Goal: Information Seeking & Learning: Find specific fact

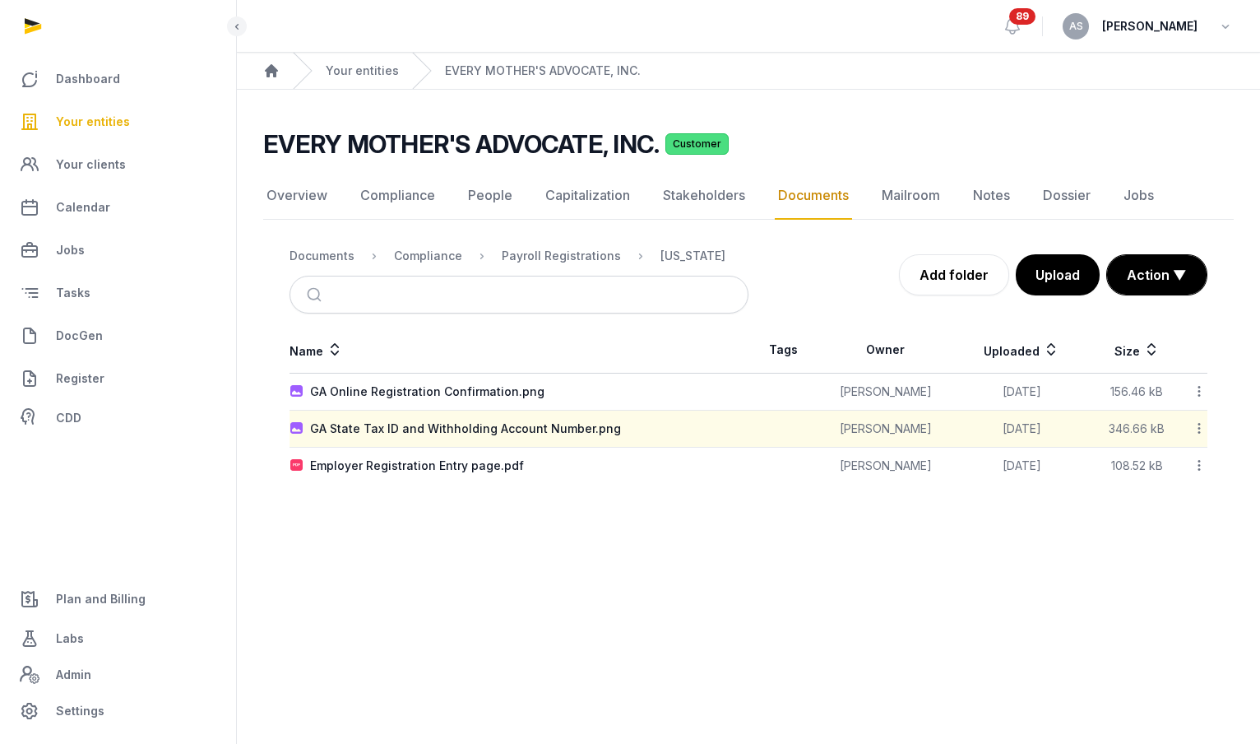
click at [95, 126] on span "Your entities" at bounding box center [93, 122] width 74 height 20
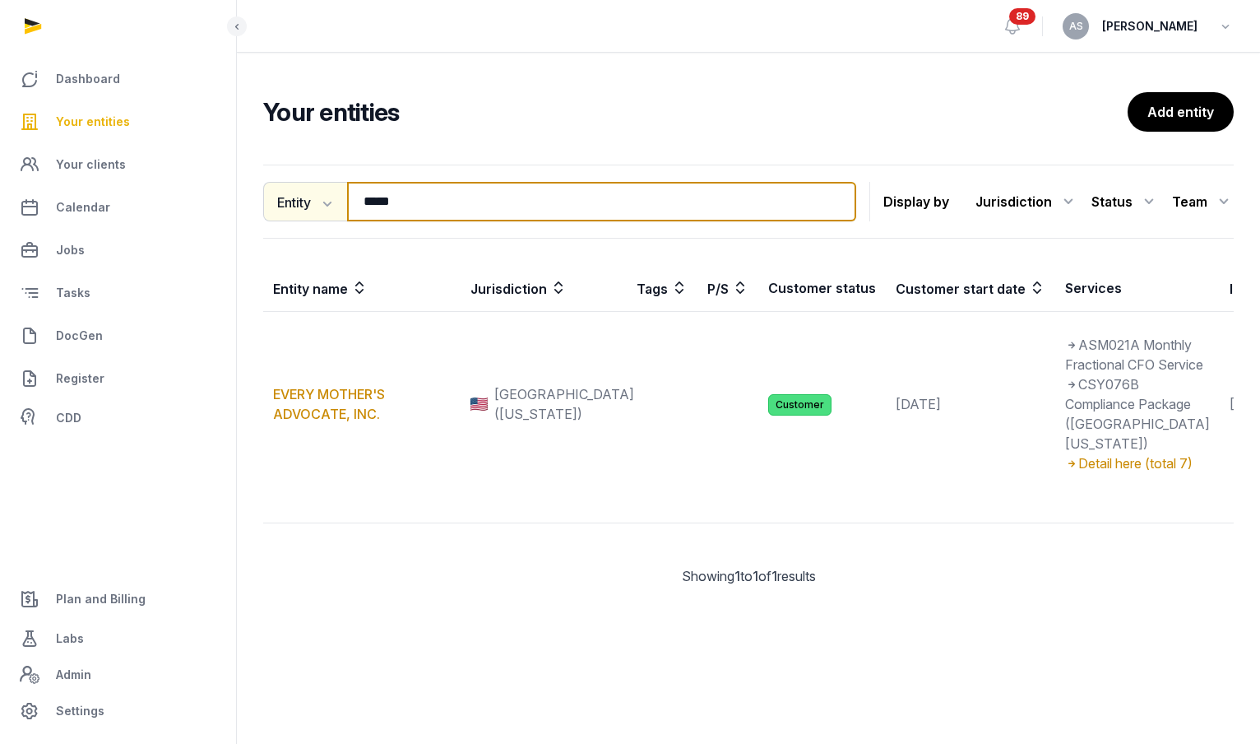
drag, startPoint x: 416, startPoint y: 200, endPoint x: 305, endPoint y: 200, distance: 111.1
click at [305, 200] on div "Entity Entity People Tags Services ***** Search" at bounding box center [559, 201] width 593 height 39
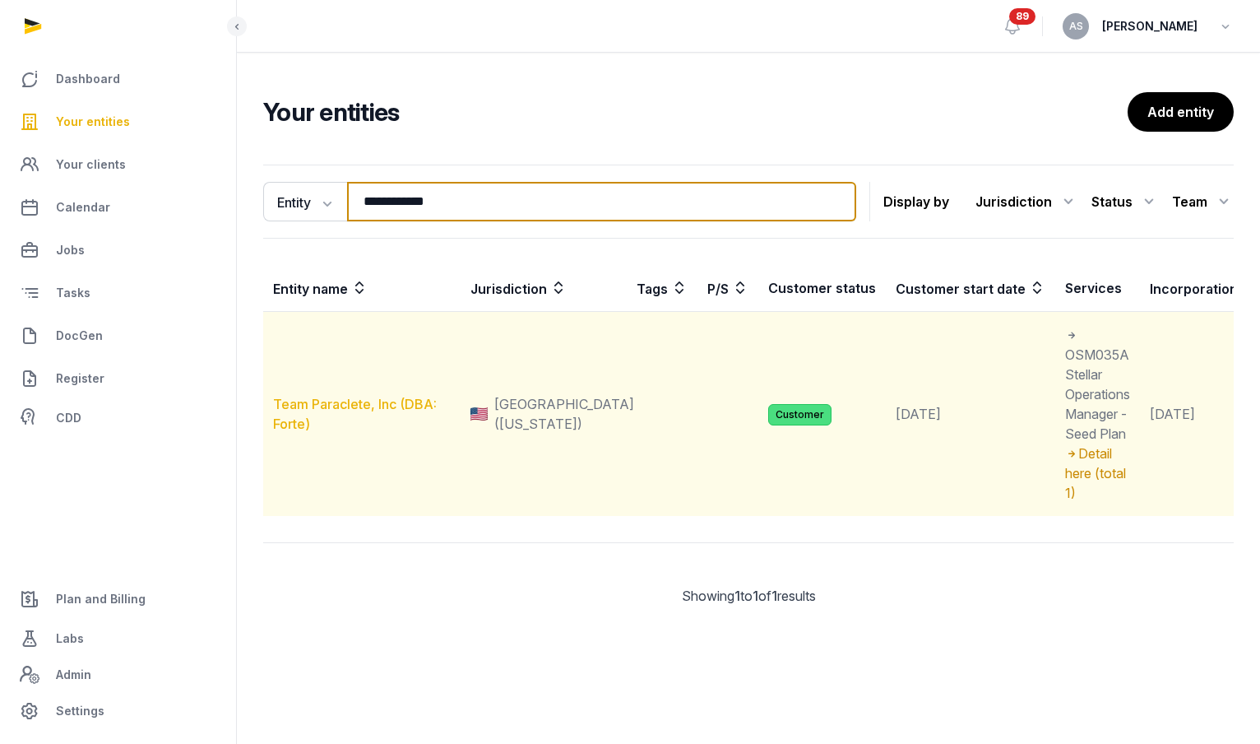
type input "**********"
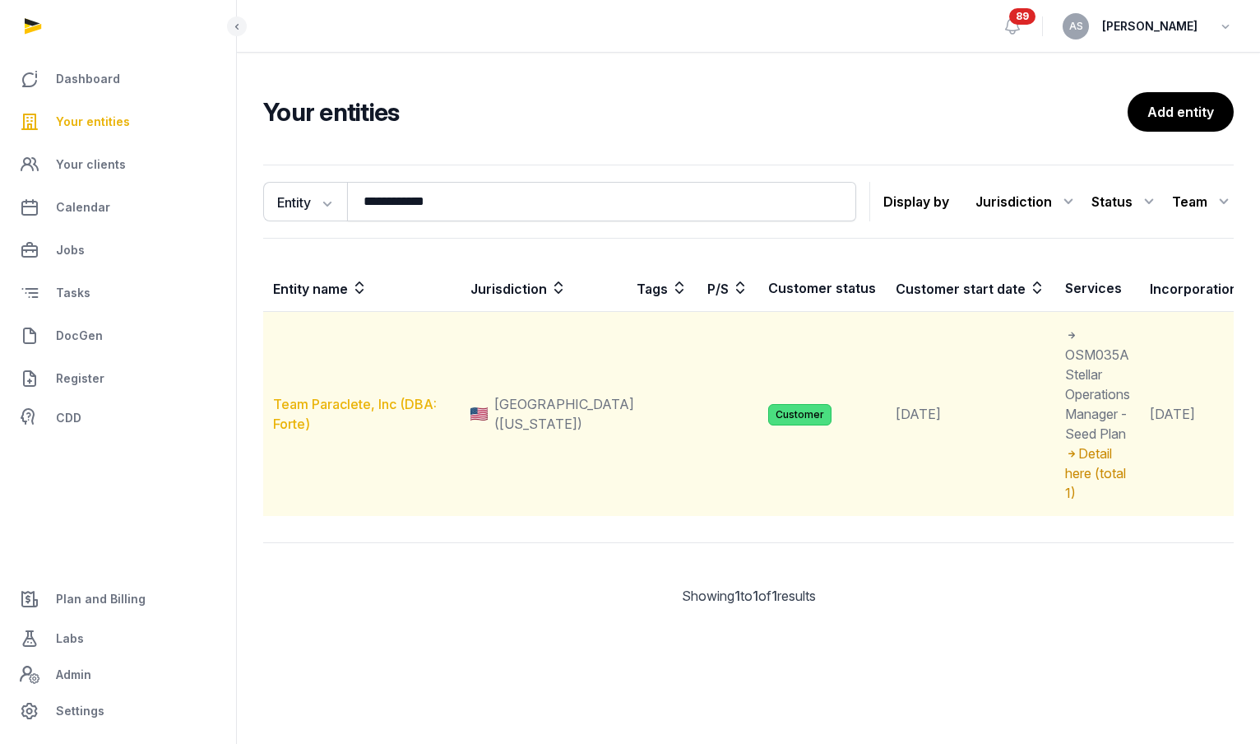
click at [336, 401] on link "Team Paraclete, Inc (DBA: Forte)" at bounding box center [355, 414] width 164 height 36
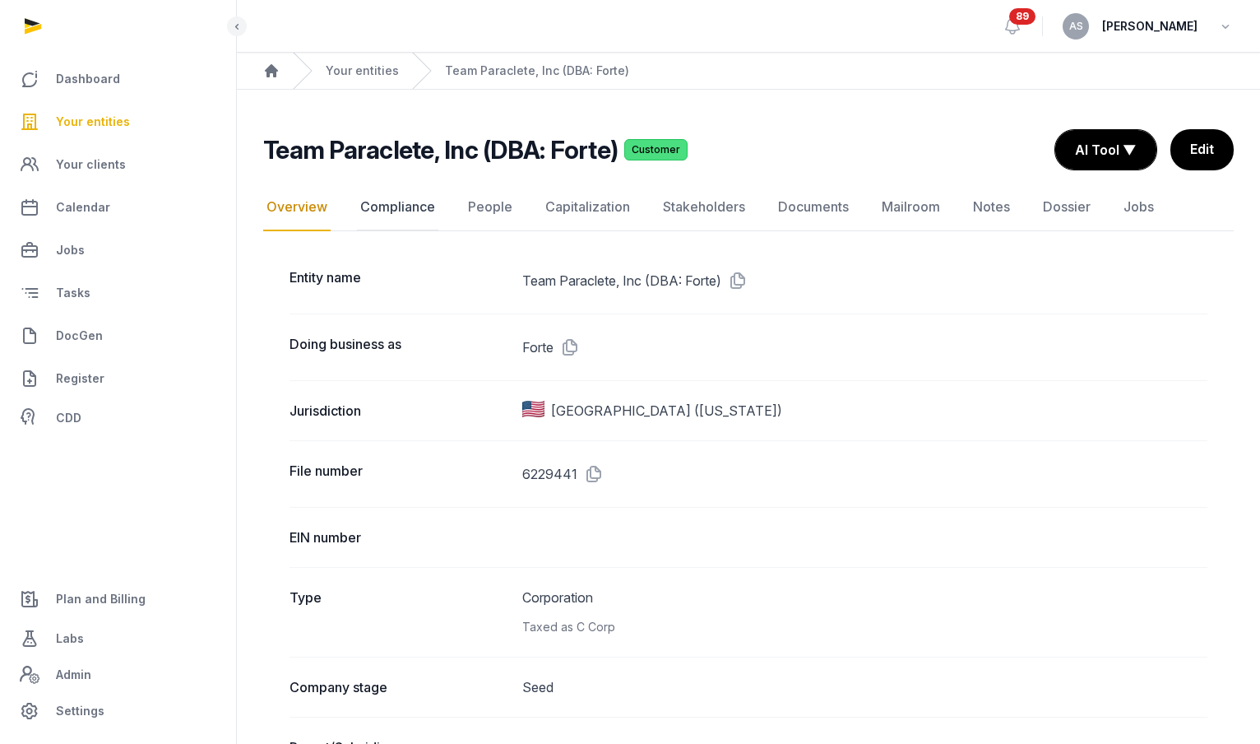
click at [385, 204] on link "Compliance" at bounding box center [397, 207] width 81 height 48
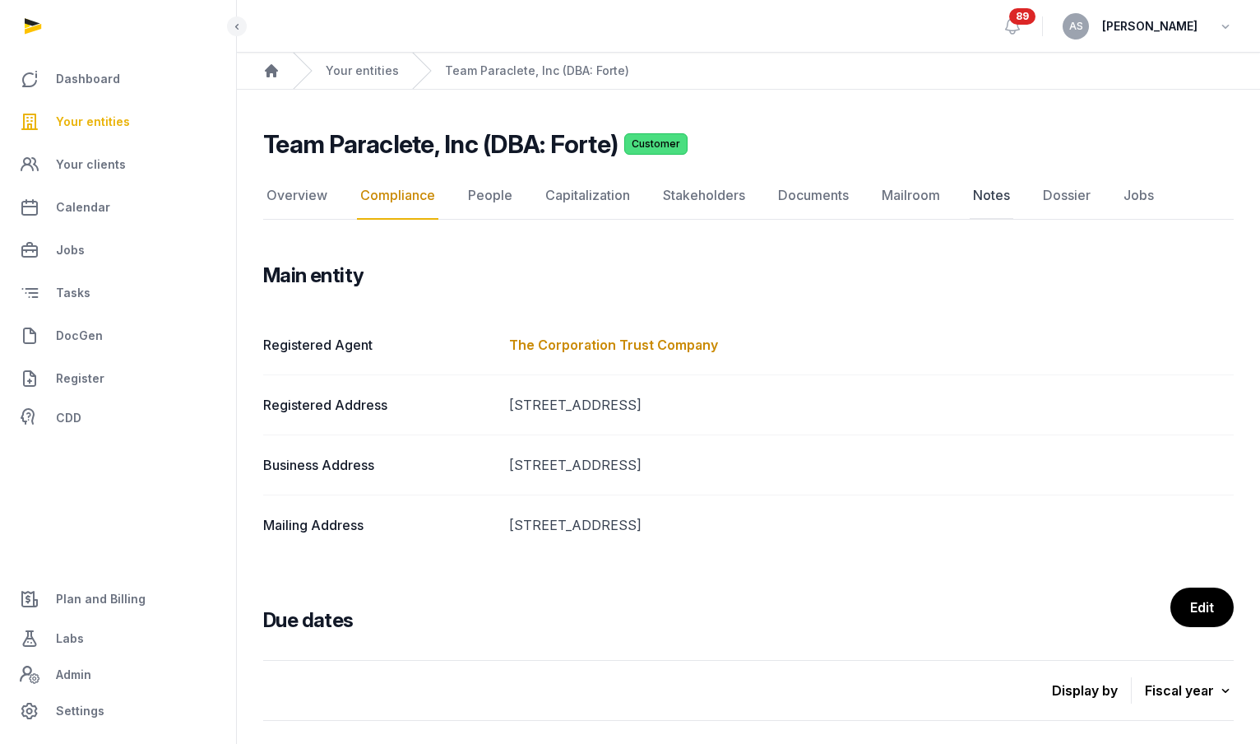
click at [978, 194] on link "Notes" at bounding box center [992, 196] width 44 height 48
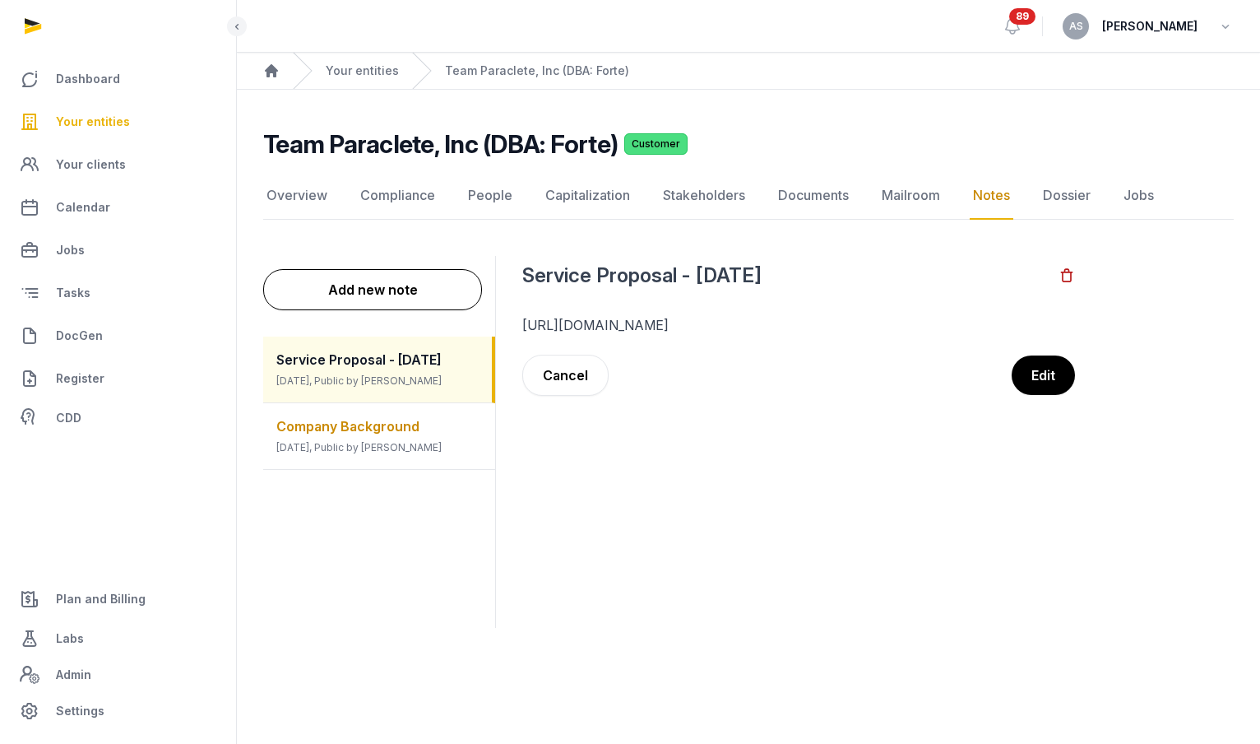
click at [419, 437] on div "Company Background [DATE], Public by [PERSON_NAME]" at bounding box center [379, 436] width 232 height 66
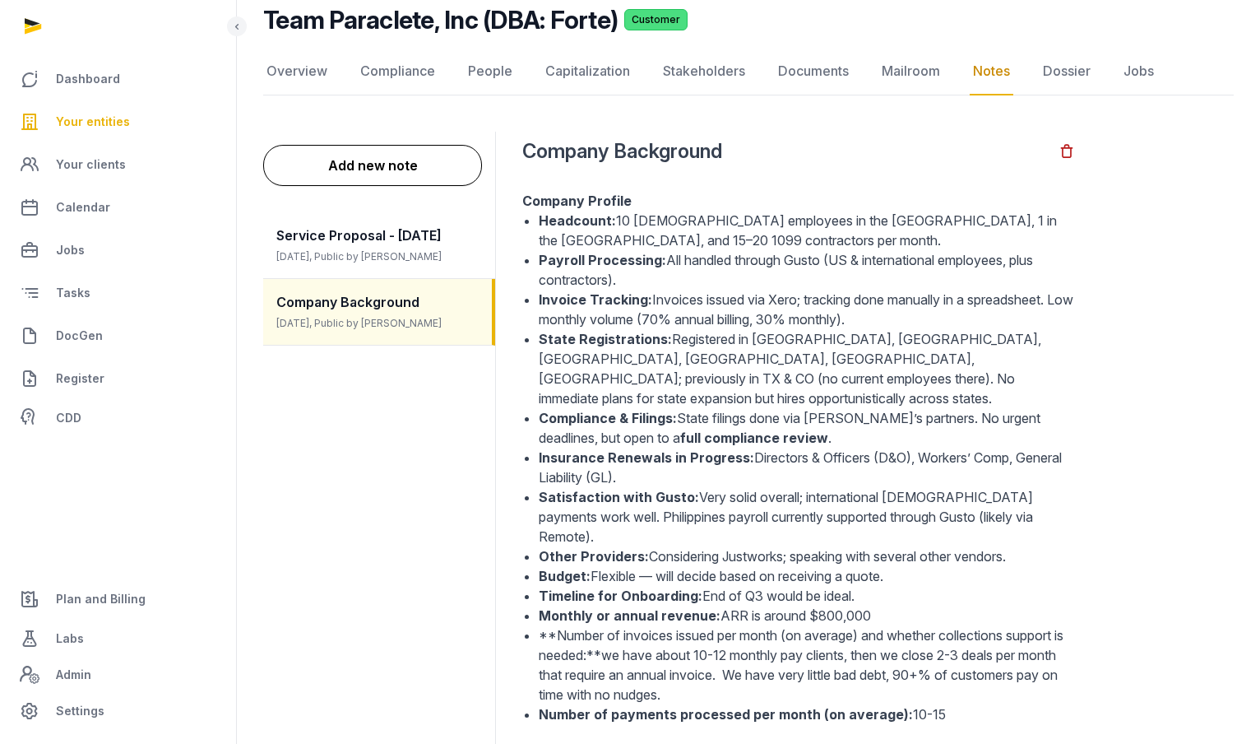
scroll to position [179, 0]
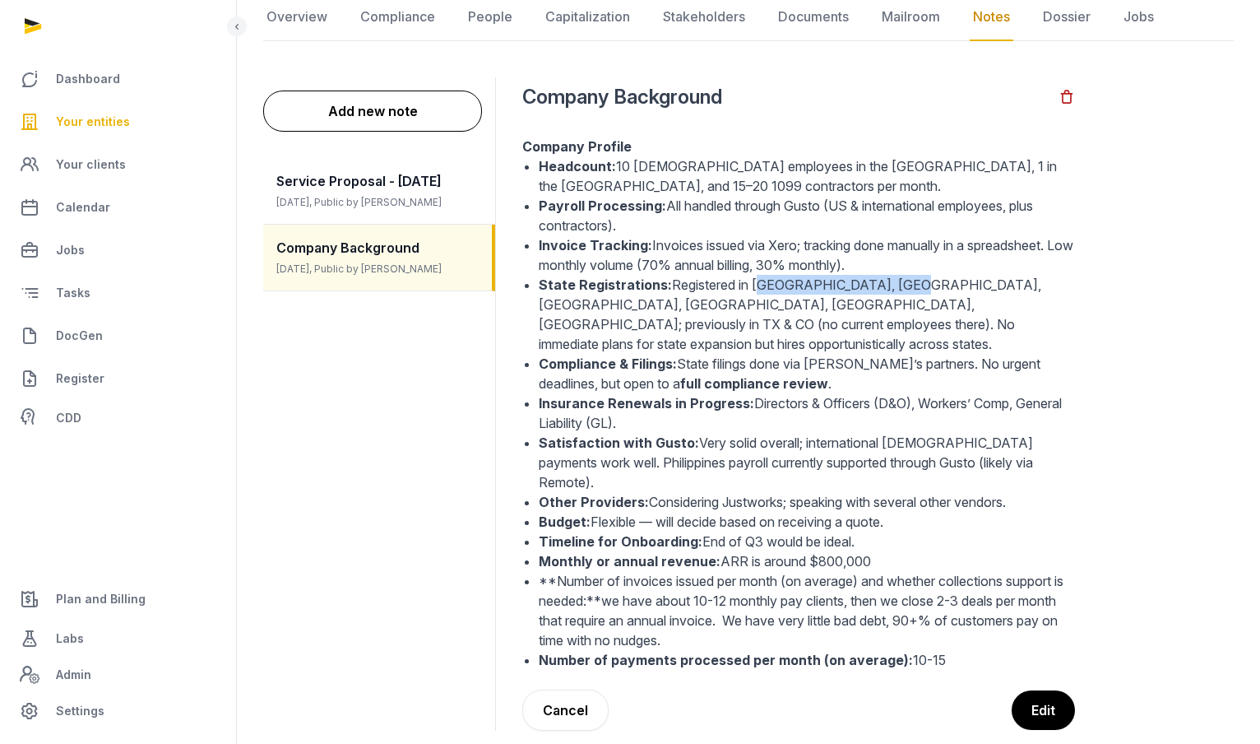
drag, startPoint x: 897, startPoint y: 281, endPoint x: 750, endPoint y: 278, distance: 146.5
click at [750, 278] on li "State Registrations: Registered in [GEOGRAPHIC_DATA], [GEOGRAPHIC_DATA], [GEOGR…" at bounding box center [807, 314] width 536 height 79
copy li "CA, MD, AK, [GEOGRAPHIC_DATA], [GEOGRAPHIC_DATA], [GEOGRAPHIC_DATA]"
click at [956, 354] on li "Compliance & Filings: State filings done via Gusto’s partners. No urgent deadli…" at bounding box center [807, 373] width 536 height 39
drag, startPoint x: 778, startPoint y: 406, endPoint x: 541, endPoint y: 393, distance: 237.2
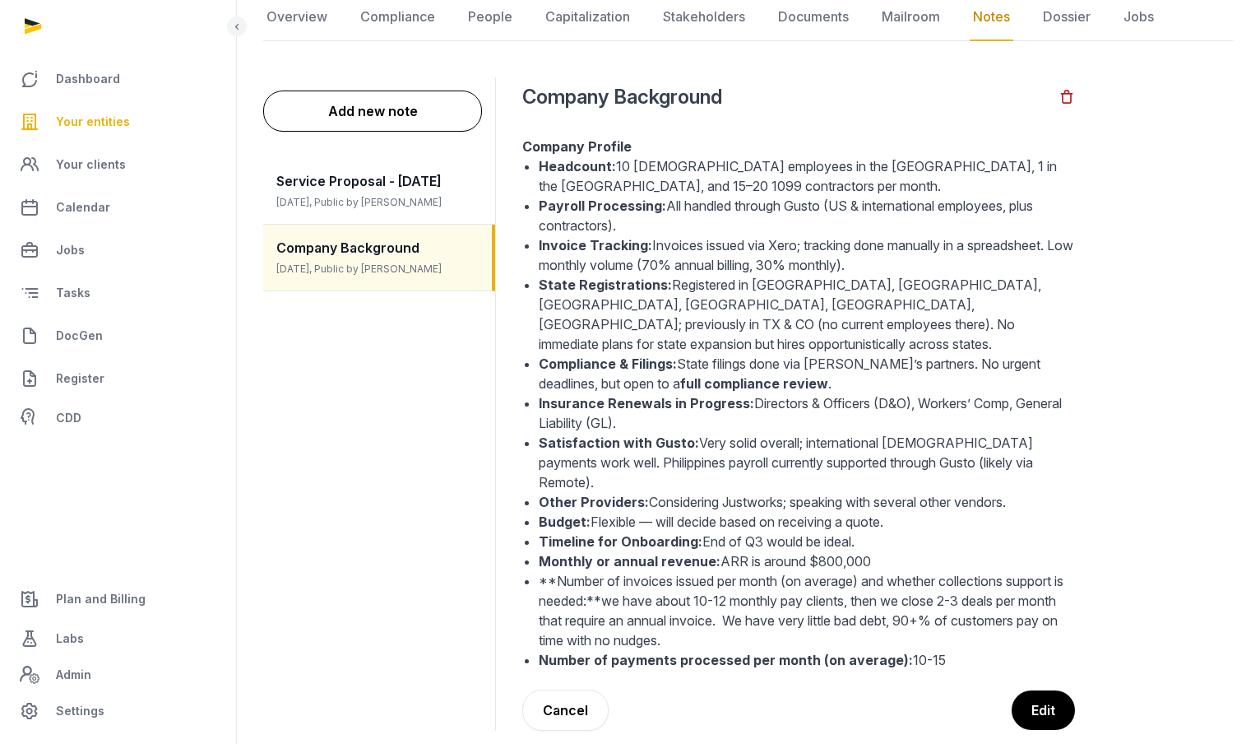
click at [537, 392] on ul "Headcount: 10 [DEMOGRAPHIC_DATA] employees in the [GEOGRAPHIC_DATA], 1 in the […" at bounding box center [798, 412] width 553 height 513
click at [620, 355] on strong "Compliance & Filings:" at bounding box center [608, 363] width 138 height 16
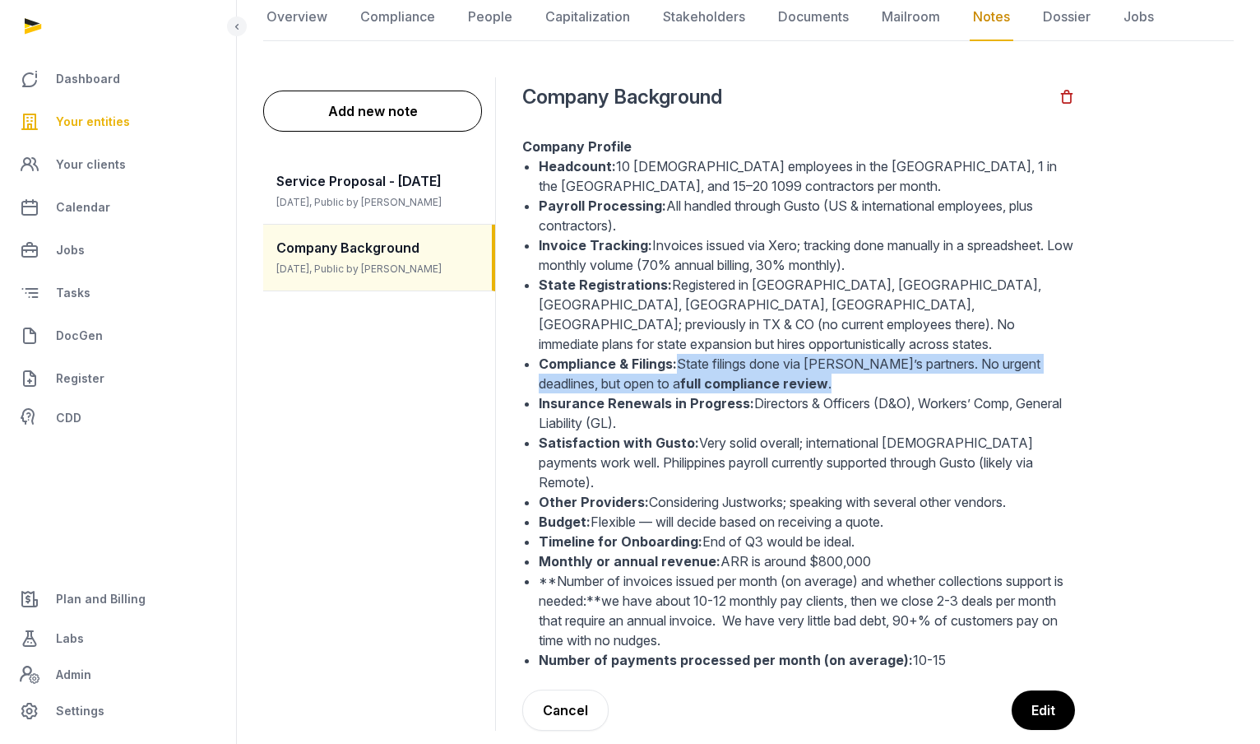
drag, startPoint x: 776, startPoint y: 363, endPoint x: 675, endPoint y: 342, distance: 103.2
click at [676, 354] on li "Compliance & Filings: State filings done via Gusto’s partners. No urgent deadli…" at bounding box center [807, 373] width 536 height 39
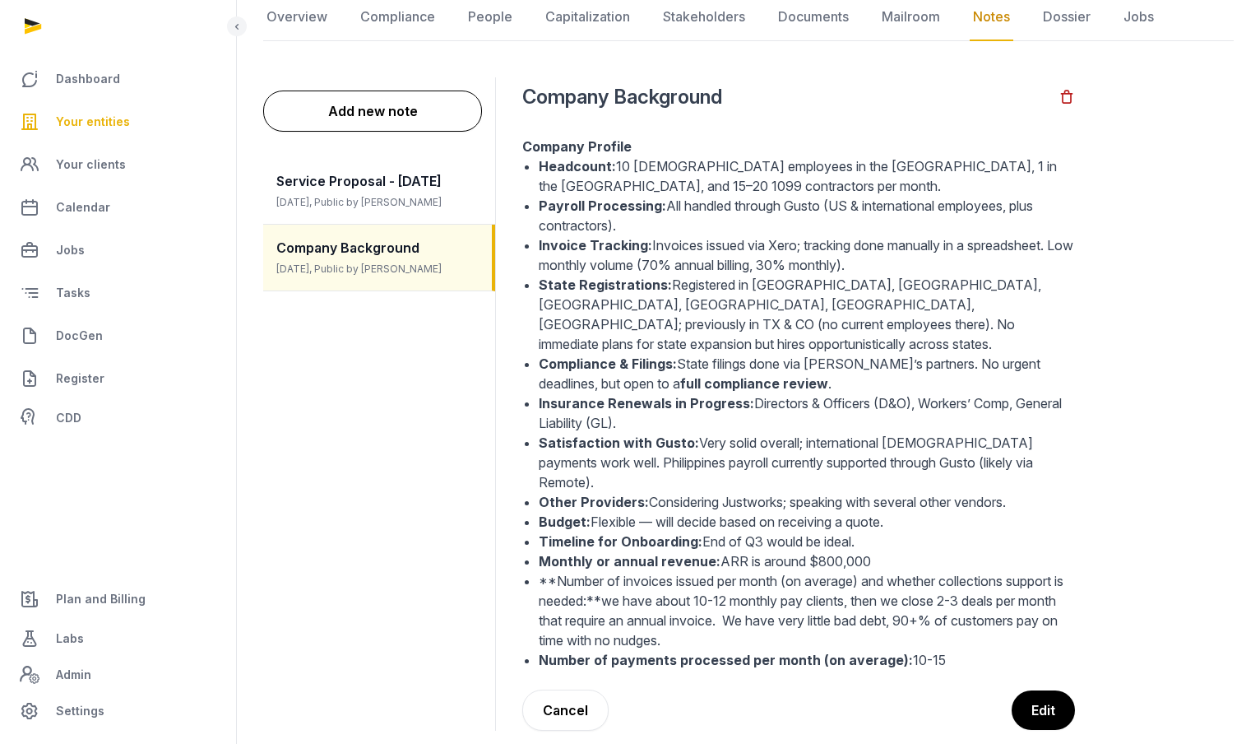
click at [660, 324] on li "State Registrations: Registered in [GEOGRAPHIC_DATA], [GEOGRAPHIC_DATA], [GEOGR…" at bounding box center [807, 314] width 536 height 79
